Goal: Find specific page/section

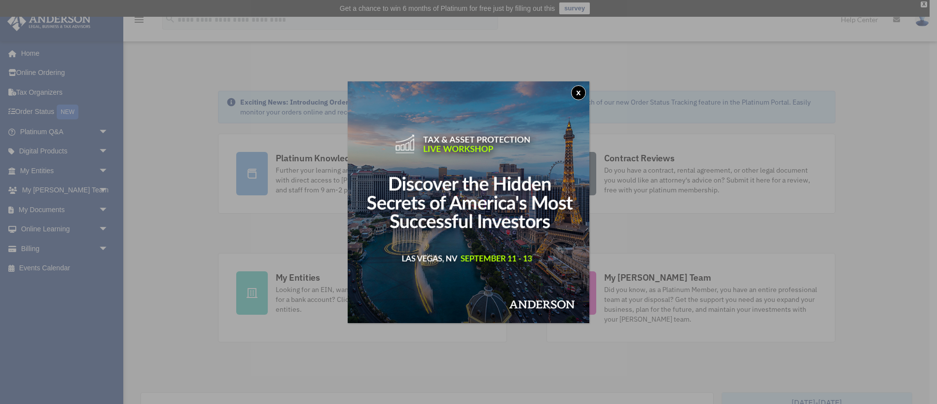
click at [584, 93] on button "x" at bounding box center [578, 92] width 15 height 15
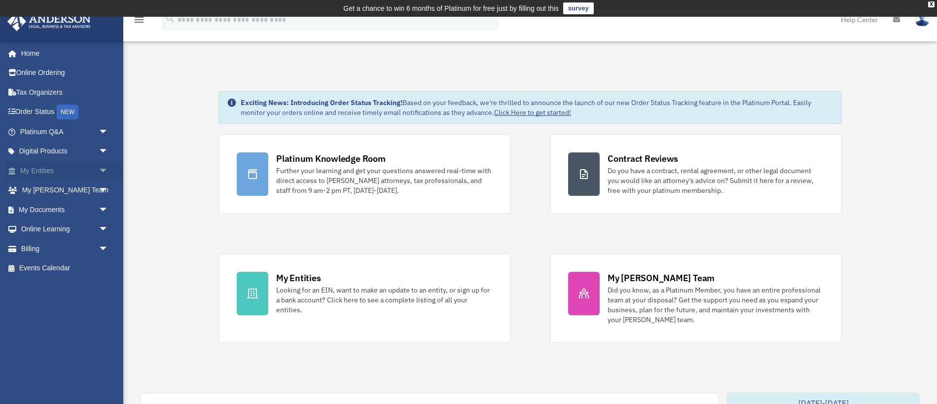
click at [102, 169] on span "arrow_drop_down" at bounding box center [109, 171] width 20 height 20
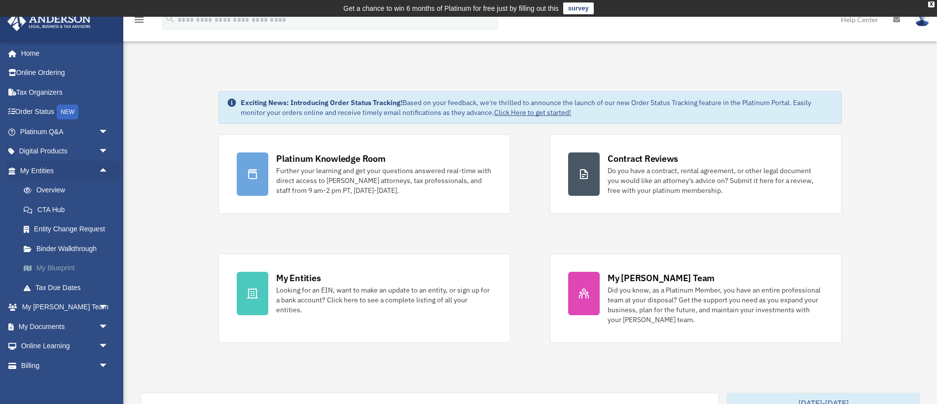
click at [62, 268] on link "My Blueprint" at bounding box center [69, 269] width 110 height 20
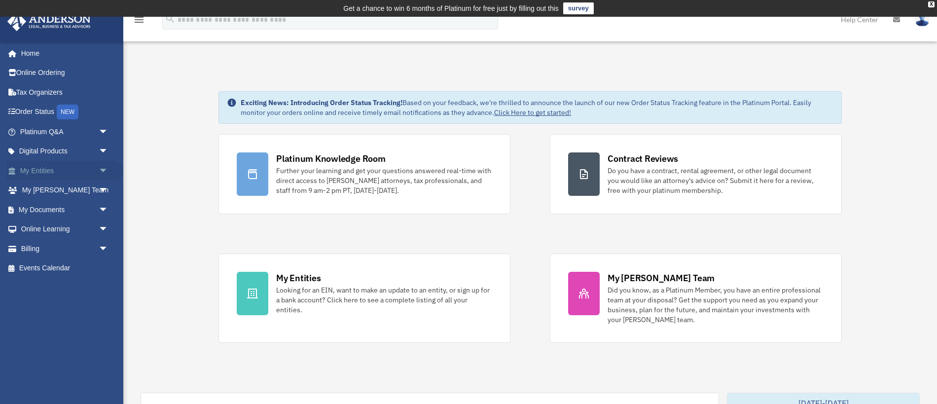
click at [104, 169] on span "arrow_drop_down" at bounding box center [109, 171] width 20 height 20
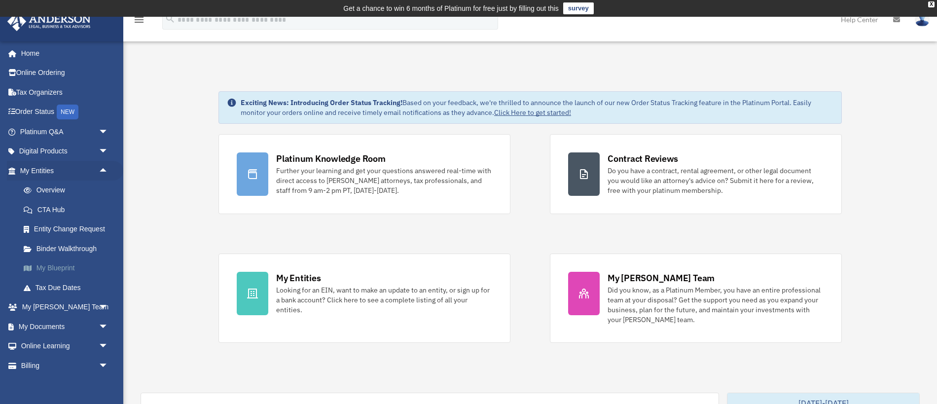
click at [58, 267] on link "My Blueprint" at bounding box center [69, 269] width 110 height 20
